Goal: Task Accomplishment & Management: Manage account settings

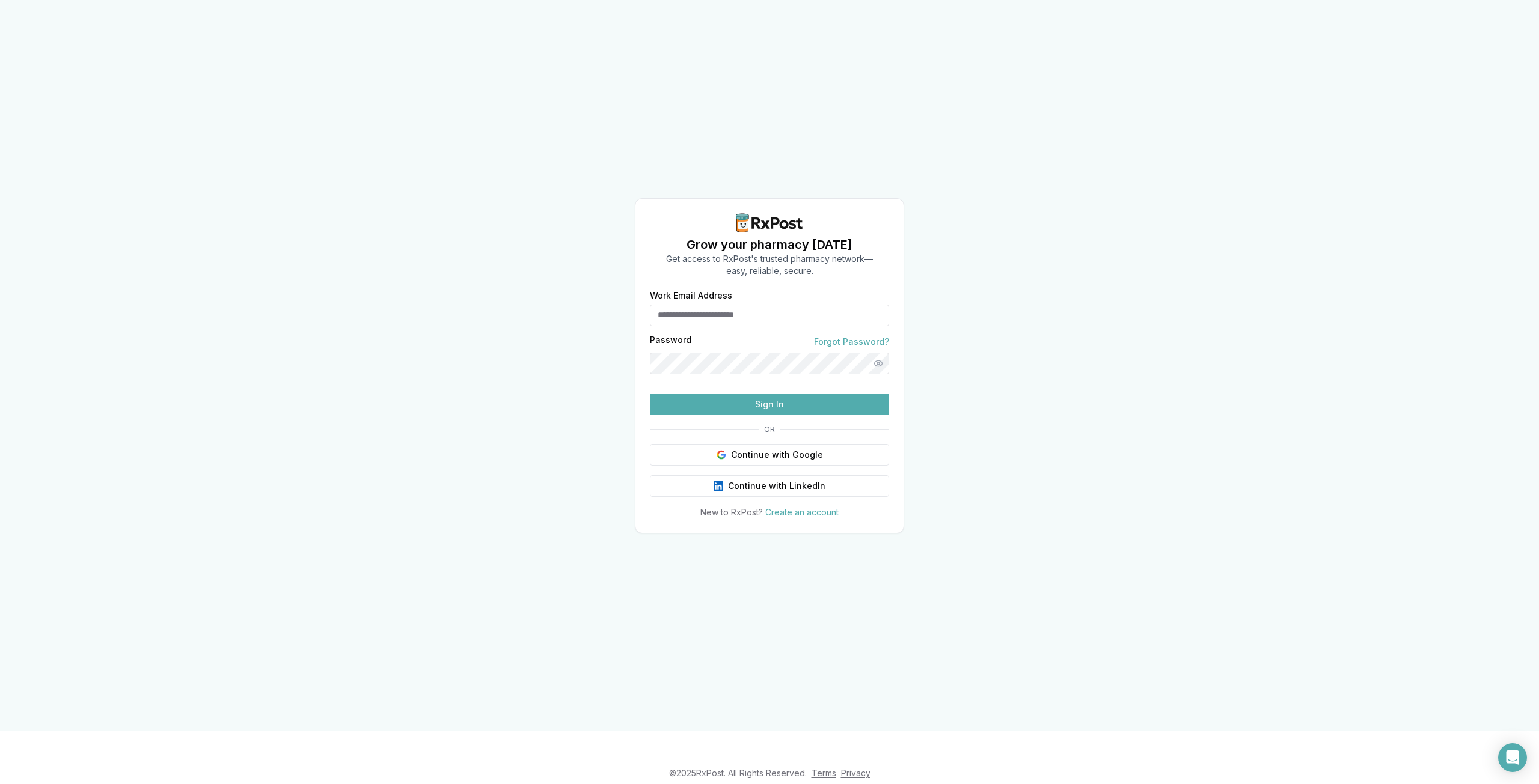
click at [766, 305] on input "Work Email Address" at bounding box center [770, 316] width 239 height 22
click at [723, 305] on input "Work Email Address" at bounding box center [770, 316] width 239 height 22
type input "**********"
click at [650, 394] on button "Sign In" at bounding box center [770, 404] width 239 height 22
click at [810, 415] on button "Sign In" at bounding box center [770, 404] width 239 height 22
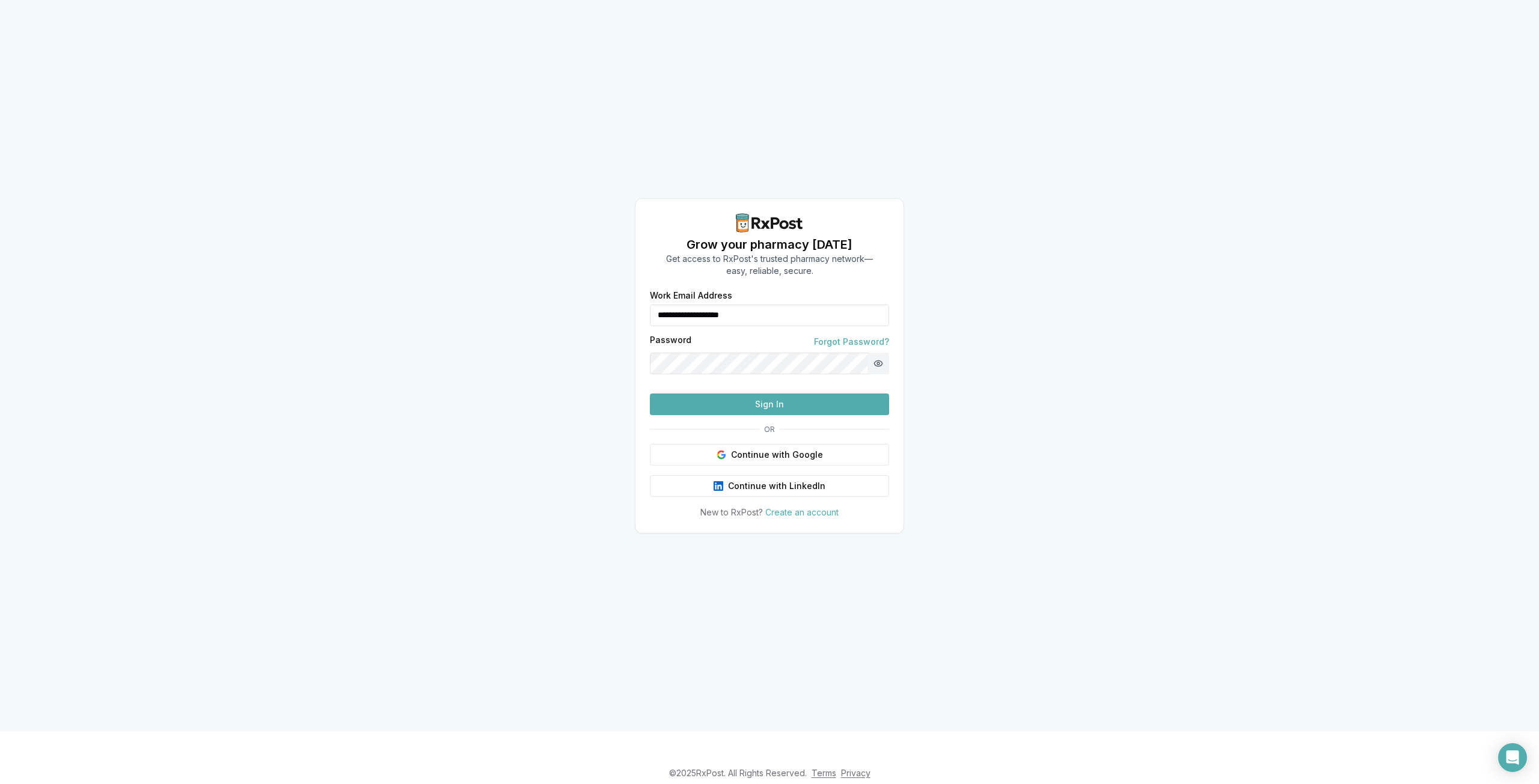
click at [873, 352] on button "Show password" at bounding box center [879, 363] width 22 height 22
click at [655, 352] on div at bounding box center [770, 363] width 239 height 22
click at [650, 394] on button "Sign In" at bounding box center [770, 404] width 239 height 22
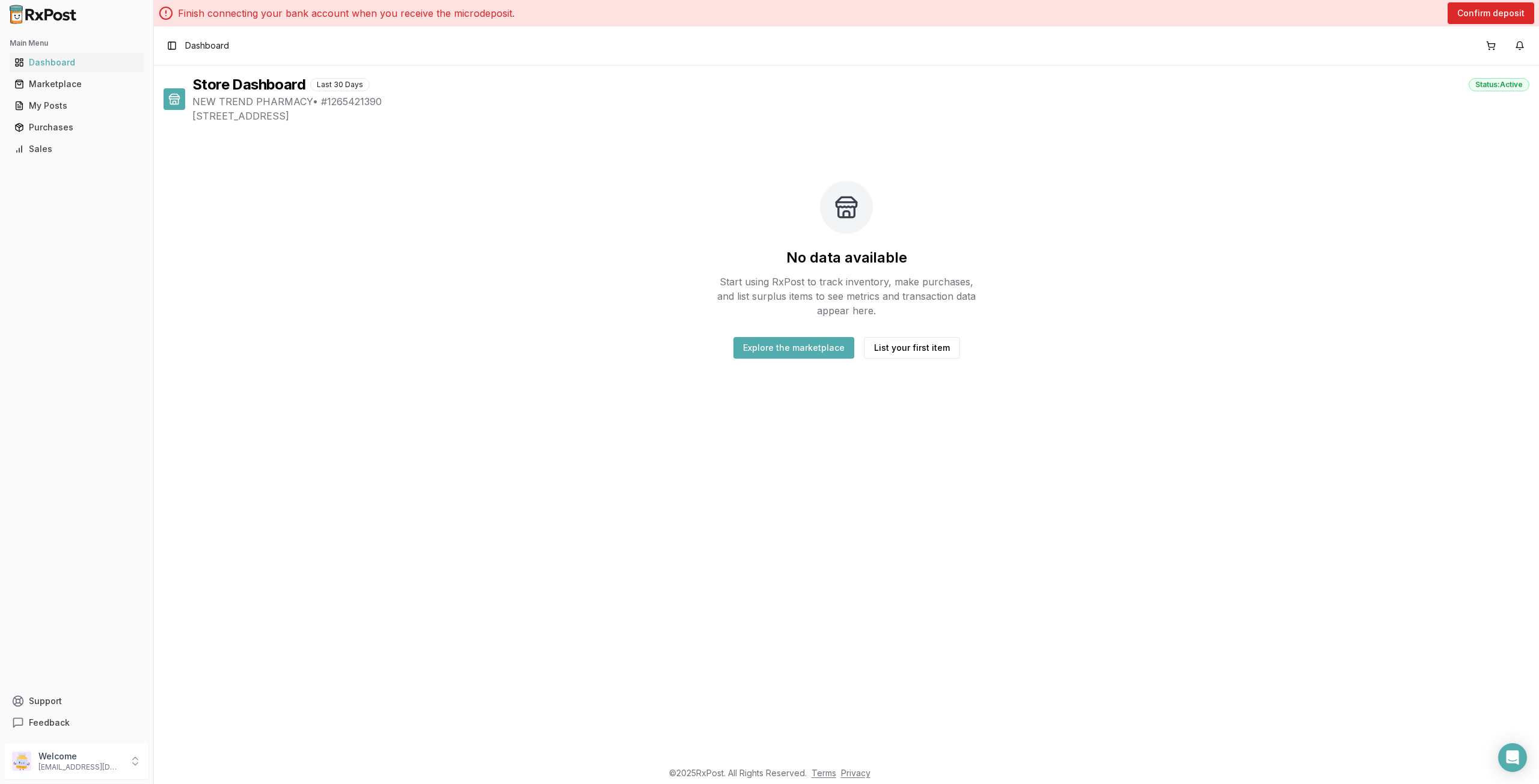
click at [826, 429] on div "Store Dashboard Last 30 Days Status: Active NEW TREND PHARMACY • # 1265421390 […" at bounding box center [846, 413] width 1385 height 694
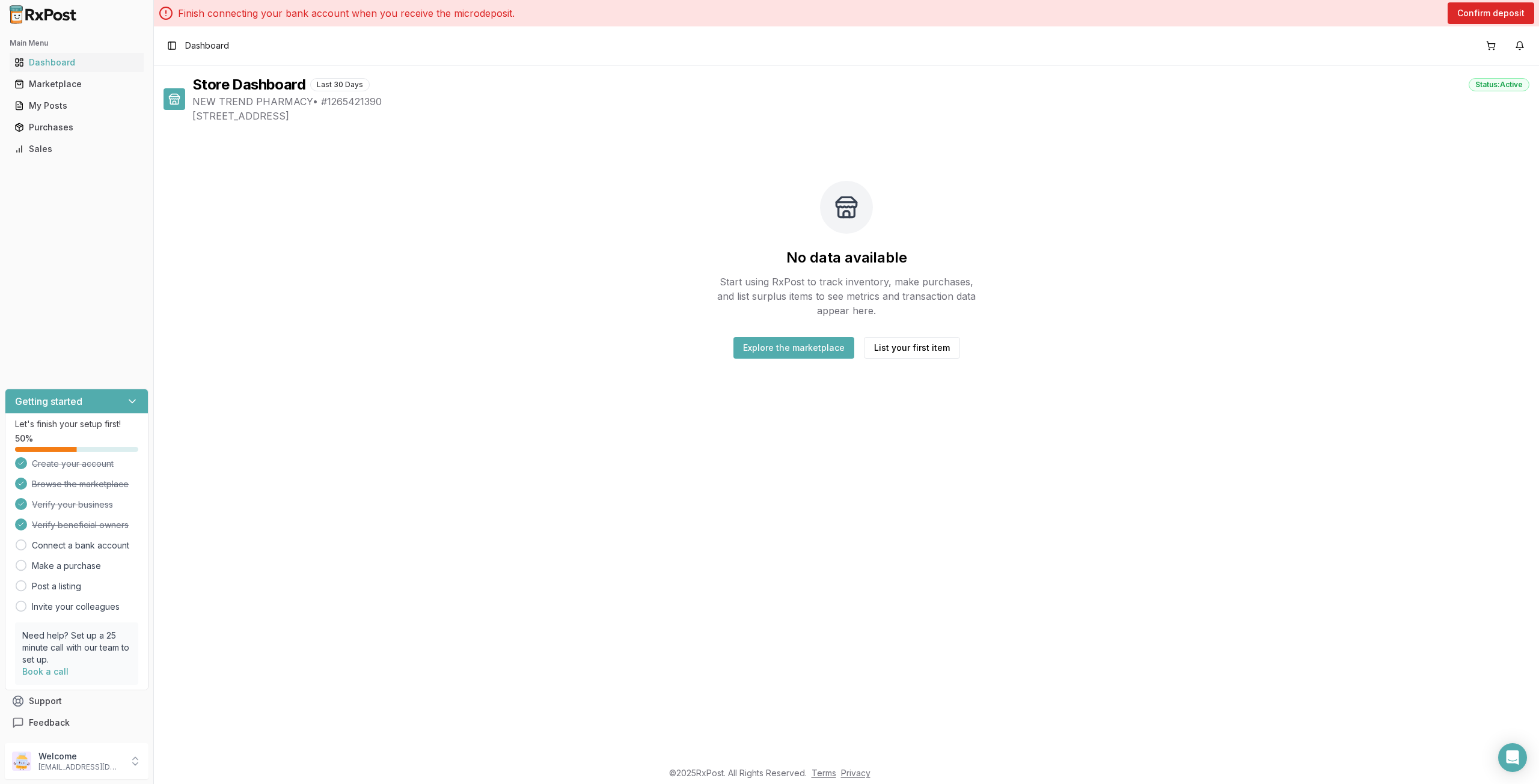
click at [281, 590] on div "Store Dashboard Last 30 Days Status: Active NEW TREND PHARMACY • # 1265421390 […" at bounding box center [846, 413] width 1385 height 694
